Goal: Information Seeking & Learning: Understand process/instructions

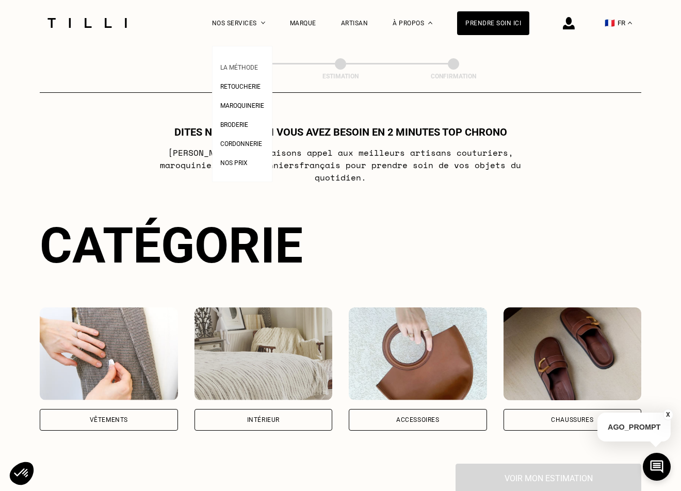
scroll to position [1, 0]
click at [238, 67] on span "La Méthode" at bounding box center [239, 67] width 38 height 7
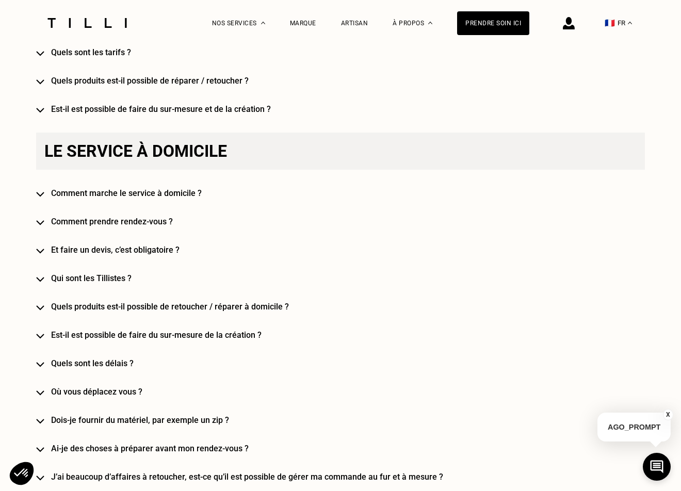
scroll to position [798, 0]
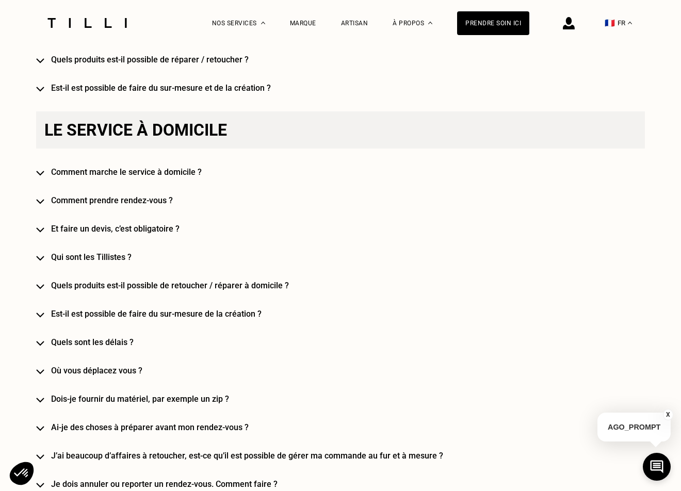
click at [119, 372] on h4 "Où vous déplacez vous ?" at bounding box center [355, 371] width 609 height 10
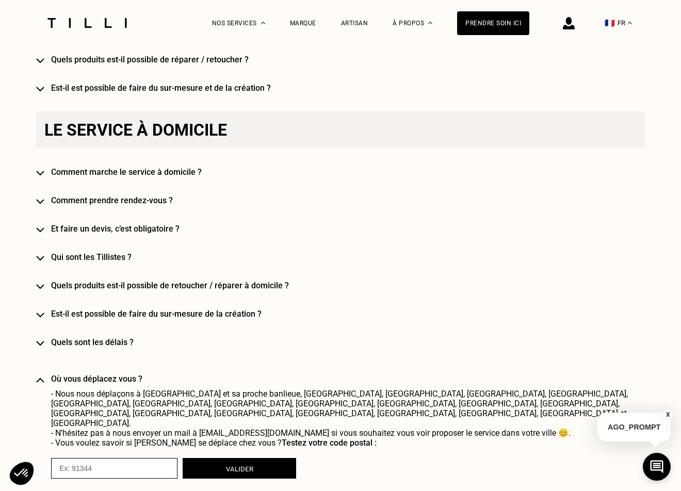
click at [134, 230] on h4 "Et faire un devis, c’est obligatoire ?" at bounding box center [355, 229] width 609 height 10
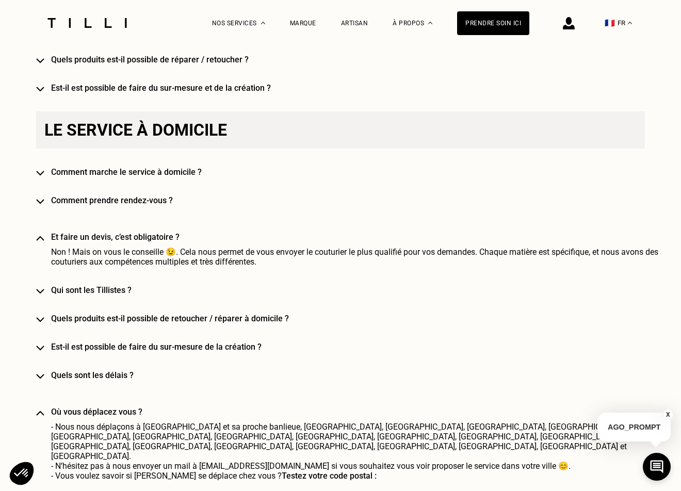
click at [147, 200] on h4 "Comment prendre rendez-vous ?" at bounding box center [355, 201] width 609 height 10
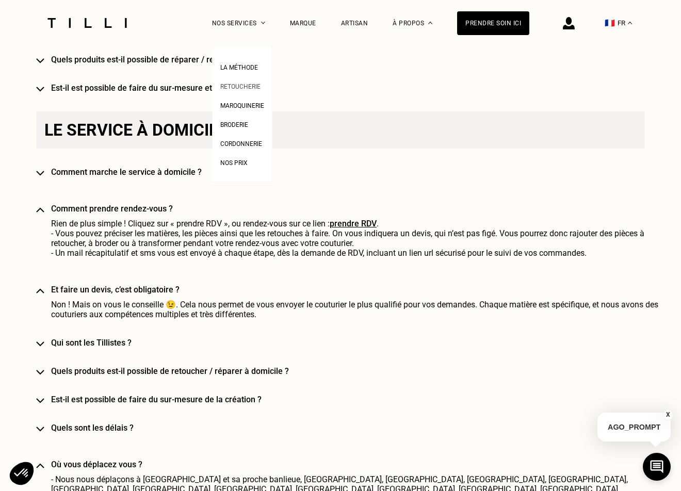
click at [242, 88] on span "Retoucherie" at bounding box center [240, 86] width 40 height 7
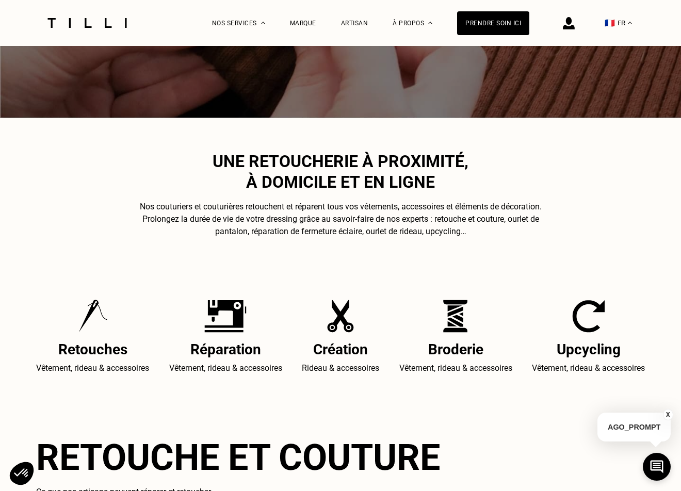
scroll to position [210, 0]
click at [251, 355] on h2 "Réparation" at bounding box center [225, 349] width 113 height 17
click at [252, 373] on p "Vêtement, rideau & accessoires" at bounding box center [225, 368] width 113 height 12
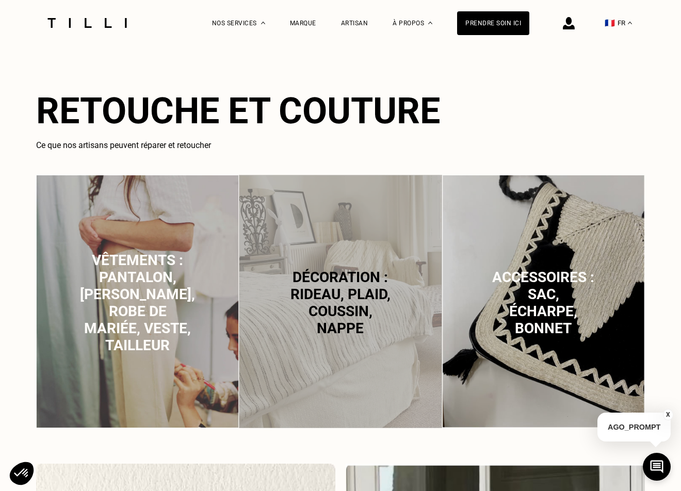
scroll to position [557, 0]
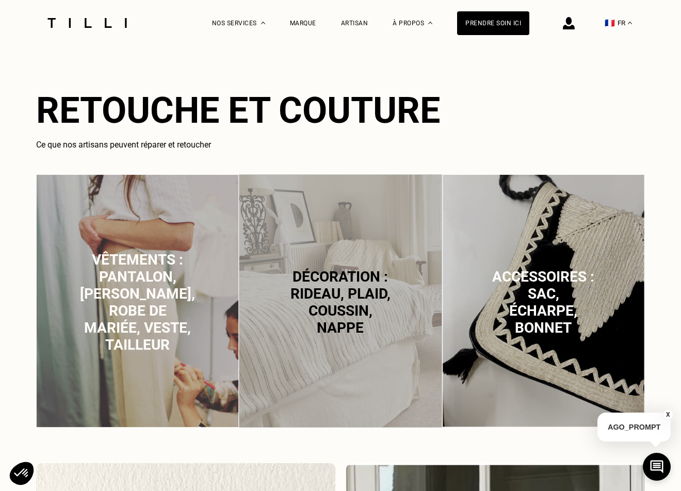
click at [187, 254] on p "Vêtements : pantalon, [PERSON_NAME], robe de mariée, veste, tailleur" at bounding box center [137, 302] width 115 height 102
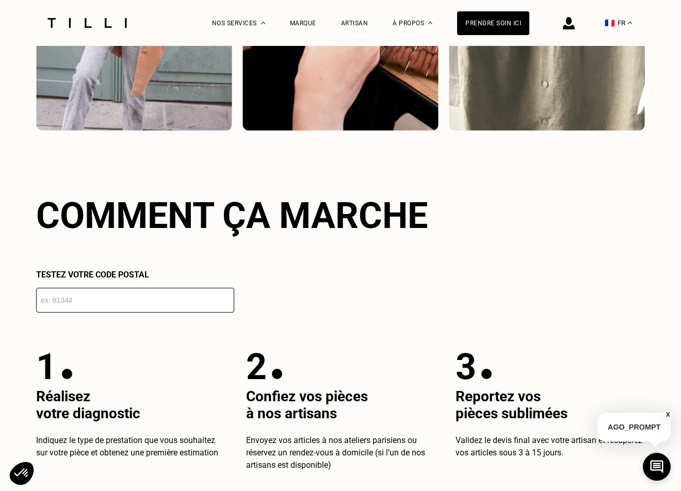
scroll to position [1649, 0]
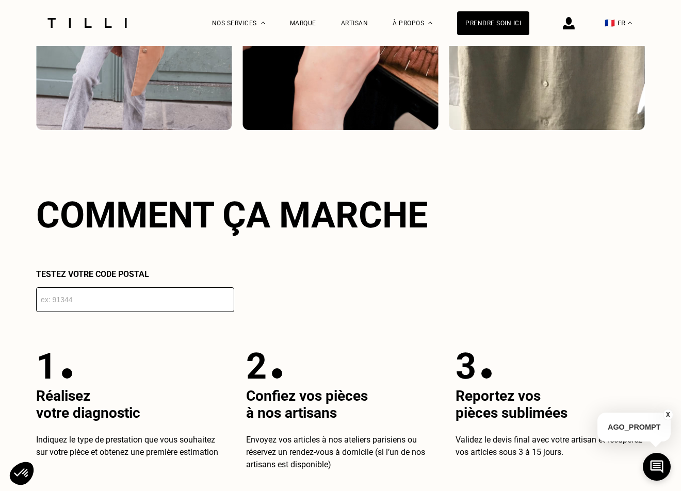
click at [280, 400] on span "Confiez vos pièces" at bounding box center [307, 396] width 122 height 17
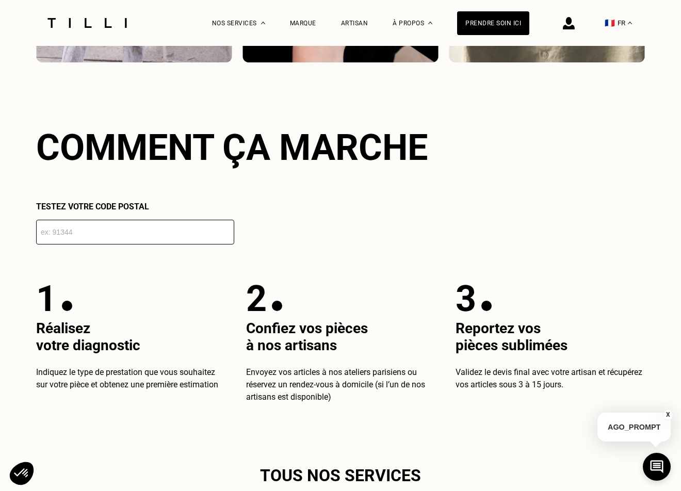
scroll to position [1720, 0]
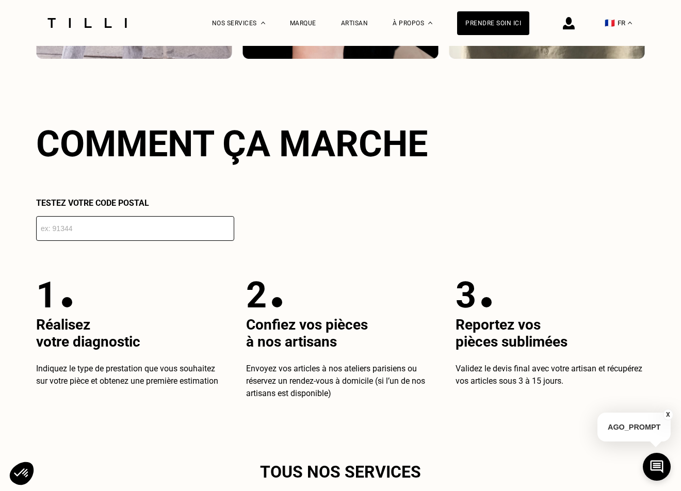
click at [298, 387] on span "Envoyez vos articles à nos ateliers parisiens ou réservez un rendez-vous à domi…" at bounding box center [335, 381] width 179 height 35
click at [64, 306] on div at bounding box center [67, 302] width 10 height 10
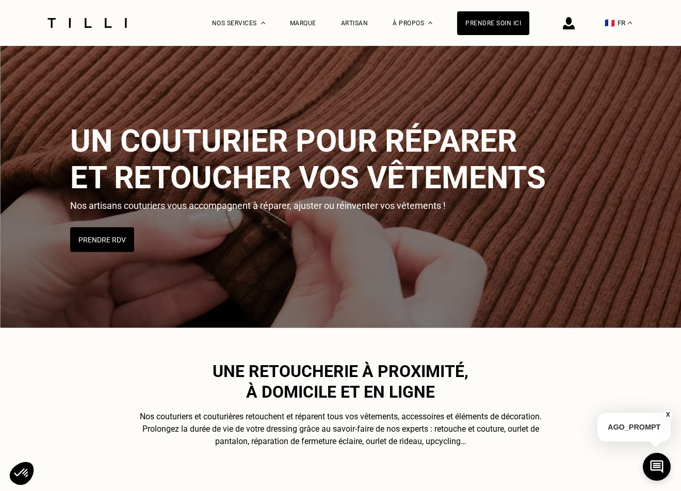
scroll to position [0, 0]
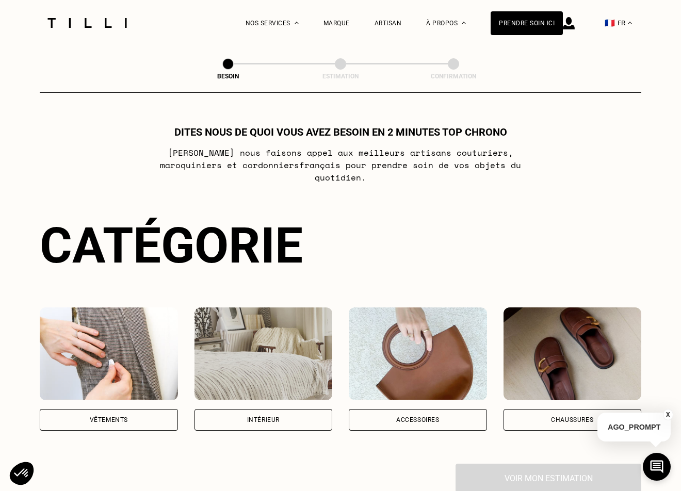
scroll to position [1, 0]
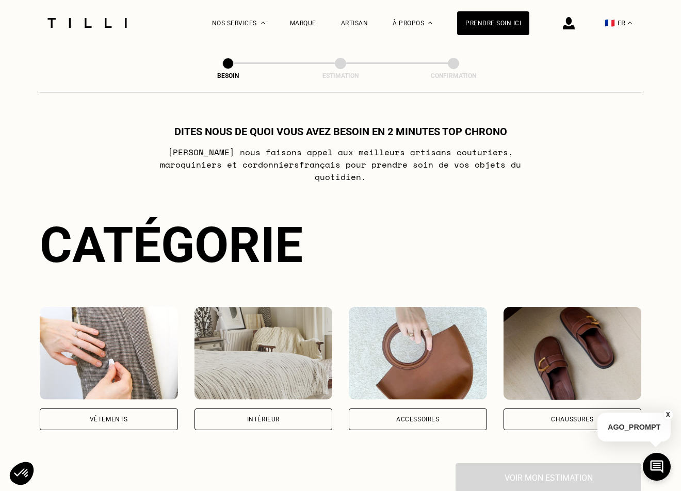
click at [343, 67] on span at bounding box center [340, 63] width 11 height 11
click at [342, 65] on span at bounding box center [340, 63] width 11 height 11
click at [342, 63] on span at bounding box center [340, 63] width 11 height 11
click at [227, 66] on span at bounding box center [227, 63] width 11 height 11
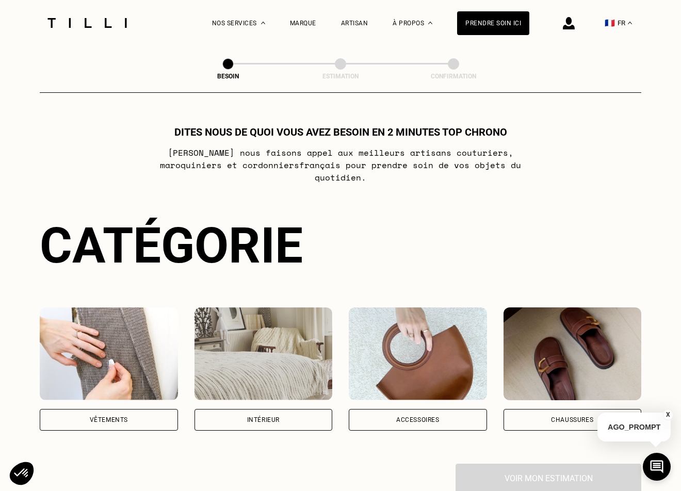
click at [227, 66] on span at bounding box center [227, 63] width 11 height 11
click at [339, 65] on span at bounding box center [340, 63] width 11 height 11
click at [341, 66] on span at bounding box center [340, 63] width 11 height 11
click at [339, 67] on span at bounding box center [340, 63] width 11 height 11
